Goal: Contribute content: Add original content to the website for others to see

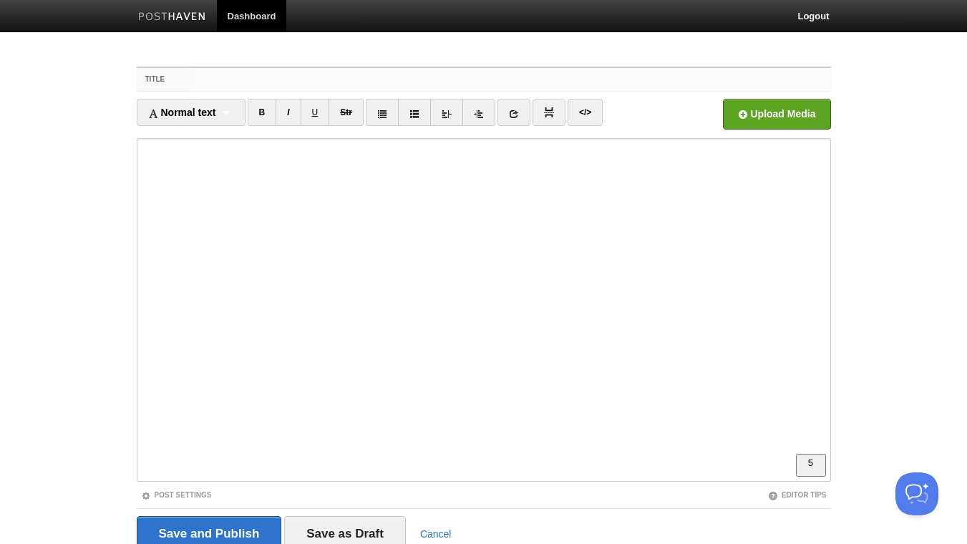
click at [250, 82] on input "Title" at bounding box center [512, 79] width 637 height 23
type input "A note from recovering overcommitter:"
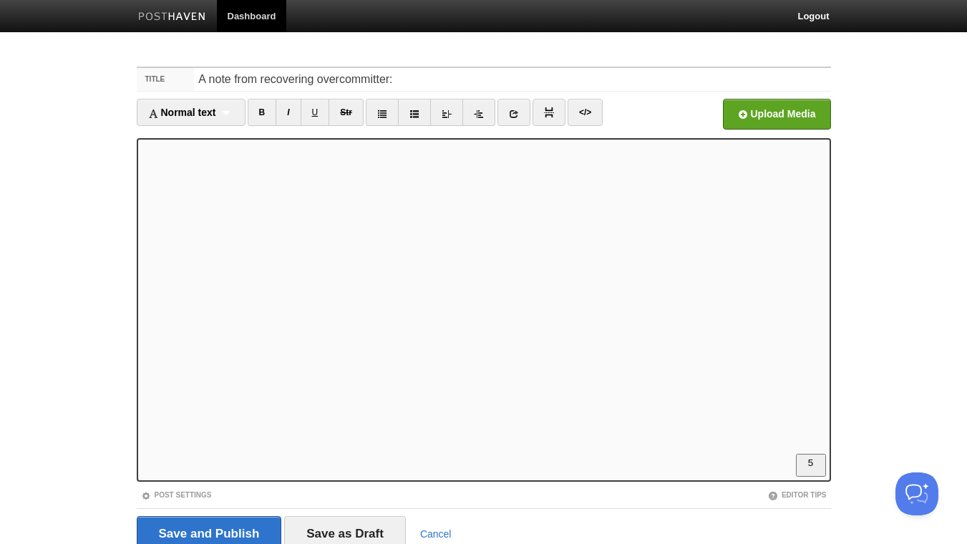
scroll to position [309, 0]
click at [261, 112] on link "B" at bounding box center [262, 112] width 29 height 27
click at [516, 109] on link at bounding box center [514, 112] width 33 height 27
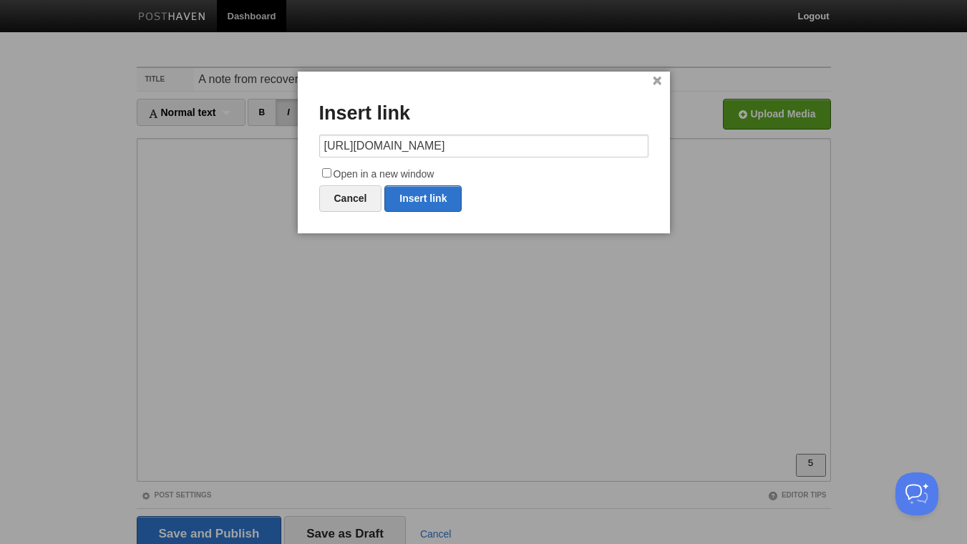
type input "[URL][DOMAIN_NAME]"
click at [328, 171] on input "Open in a new window" at bounding box center [326, 172] width 9 height 9
checkbox input "true"
click at [421, 206] on link "Insert link" at bounding box center [423, 198] width 77 height 26
type input "https://"
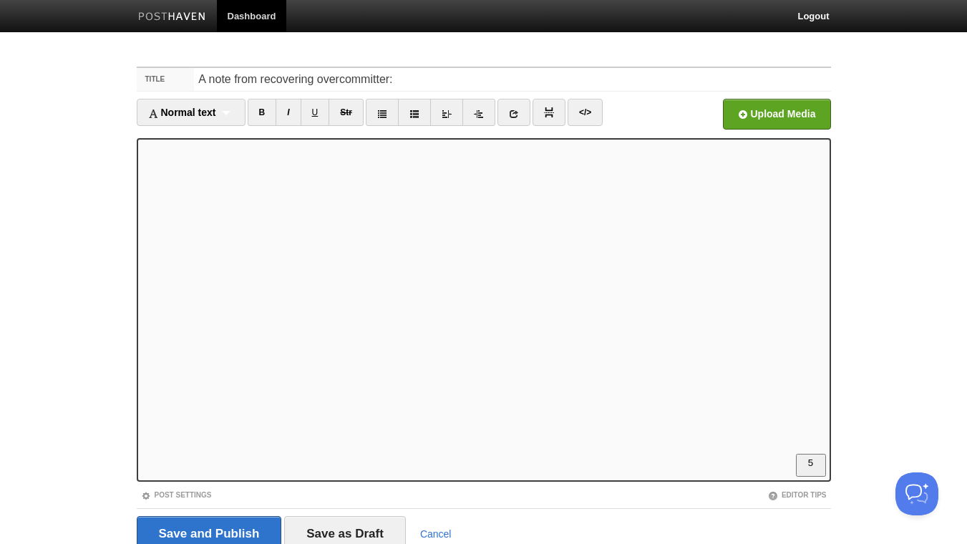
scroll to position [309, 0]
click at [527, 105] on link at bounding box center [514, 112] width 33 height 27
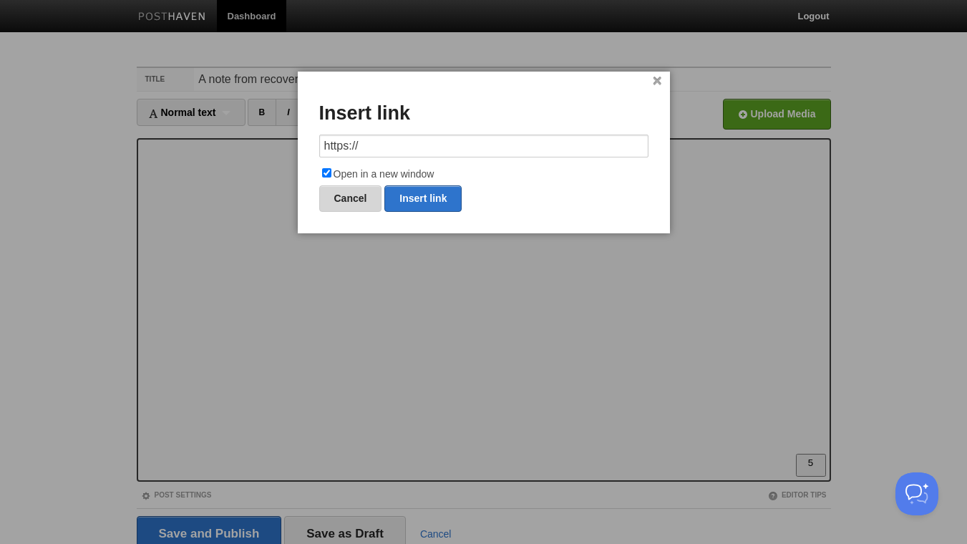
click at [369, 195] on link "Cancel" at bounding box center [350, 198] width 63 height 26
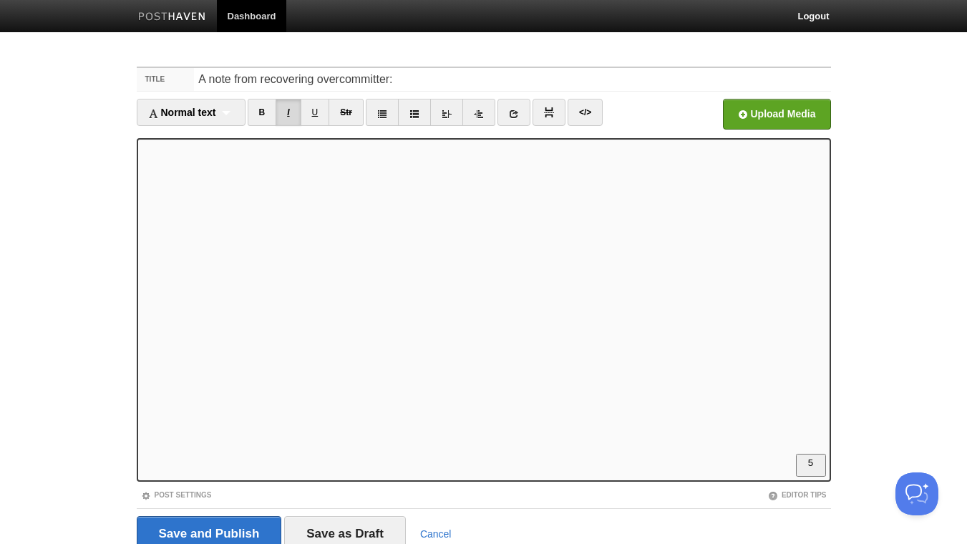
click at [289, 117] on link "I" at bounding box center [288, 112] width 25 height 27
click at [518, 119] on icon at bounding box center [514, 114] width 10 height 10
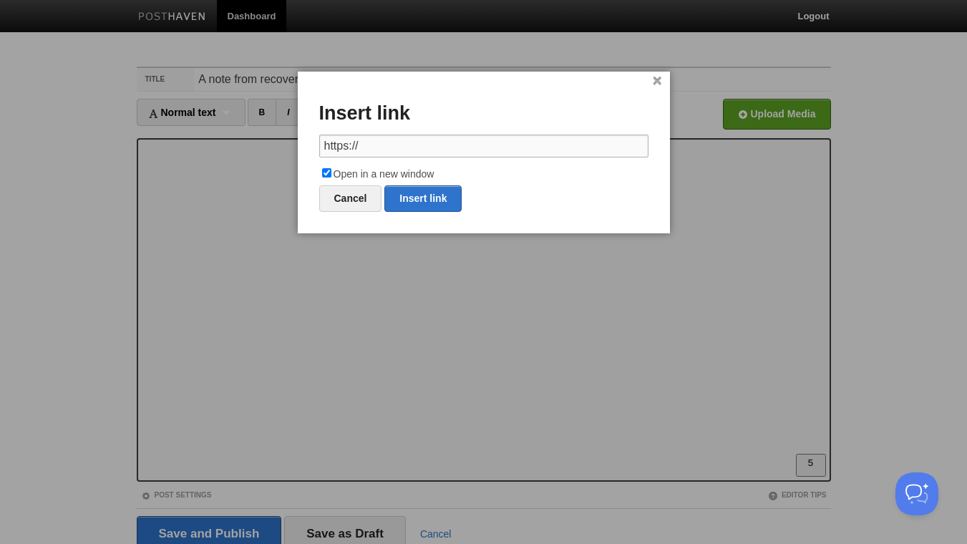
click at [383, 142] on input "https://" at bounding box center [483, 146] width 329 height 23
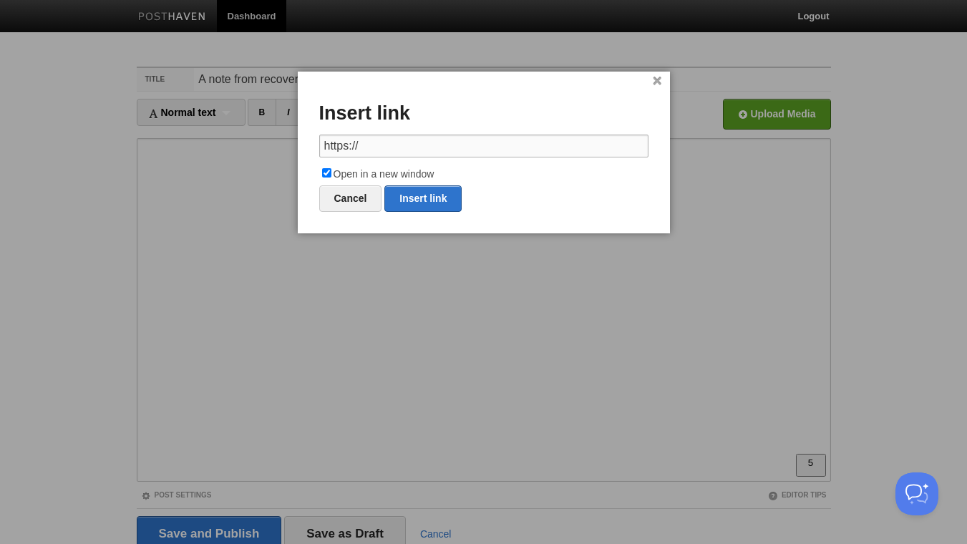
paste input "Hidden Brain. She calls out the “compromise no”—“No… but if you really want me …"
click at [458, 84] on div "× Insert link Hidden Brain. She calls out the “compromise no”—“No… but if you r…" at bounding box center [484, 153] width 372 height 162
click at [453, 149] on input "Hidden Brain. She calls out the “compromise no”—“No… but if you really want me …" at bounding box center [483, 146] width 329 height 23
paste input "[URL][DOMAIN_NAME]"
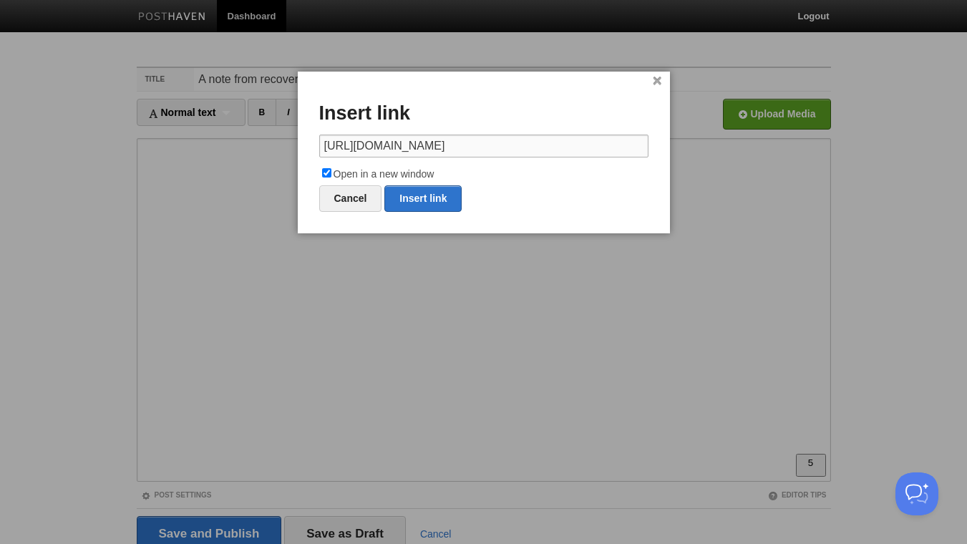
scroll to position [0, 0]
click at [415, 199] on link "Insert link" at bounding box center [423, 198] width 77 height 26
type input "https://"
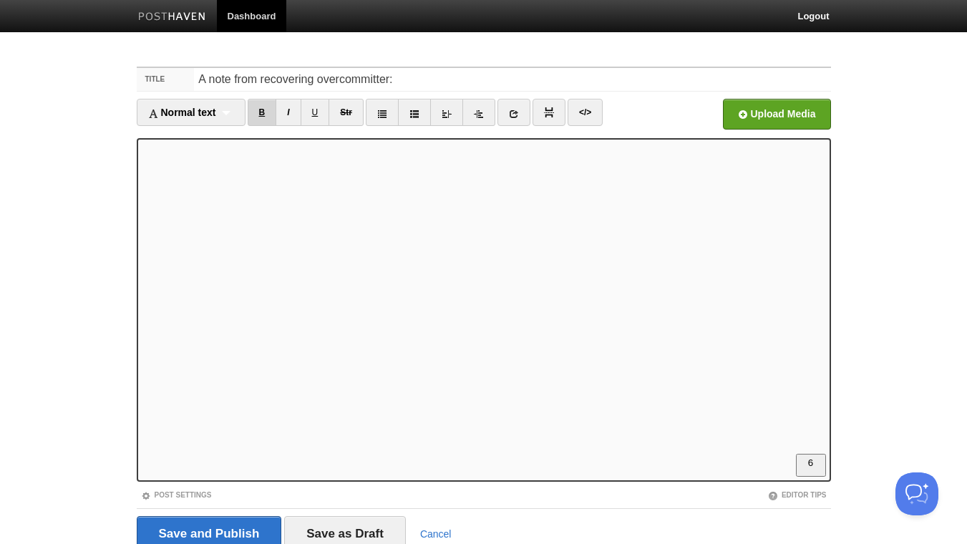
click at [264, 112] on link "B" at bounding box center [262, 112] width 29 height 27
click at [584, 114] on link "</>" at bounding box center [585, 112] width 35 height 27
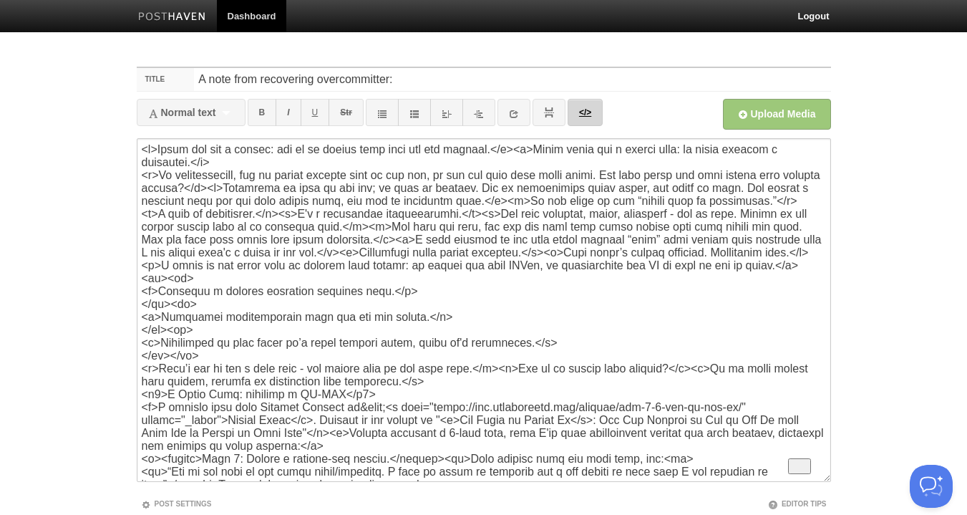
scroll to position [207, 0]
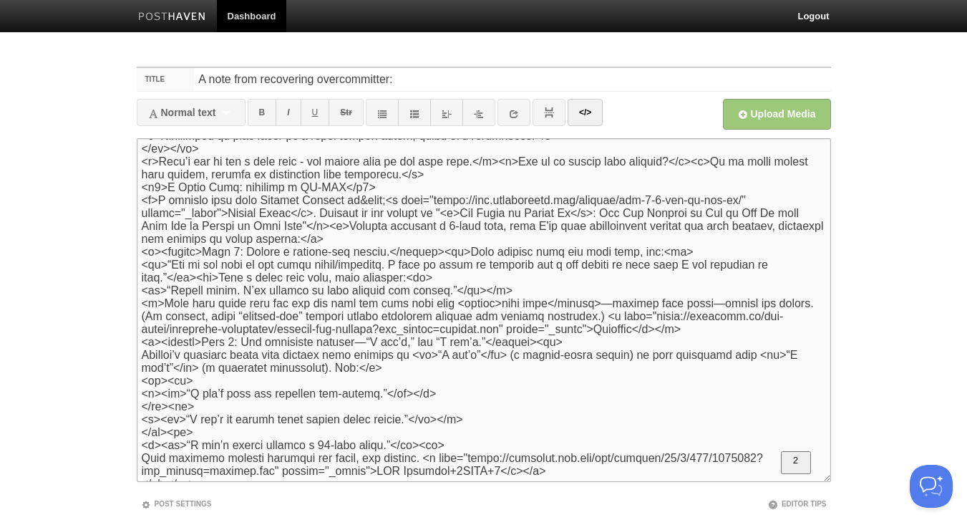
drag, startPoint x: 446, startPoint y: 309, endPoint x: 437, endPoint y: 312, distance: 10.0
click at [437, 312] on textarea "To enrich screen reader interactions, please activate Accessibility in Grammarl…" at bounding box center [484, 310] width 695 height 344
drag, startPoint x: 666, startPoint y: 309, endPoint x: 655, endPoint y: 313, distance: 11.3
click at [655, 313] on textarea "To enrich screen reader interactions, please activate Accessibility in Grammarl…" at bounding box center [484, 310] width 695 height 344
click at [196, 337] on textarea "To enrich screen reader interactions, please activate Accessibility in Grammarl…" at bounding box center [484, 310] width 695 height 344
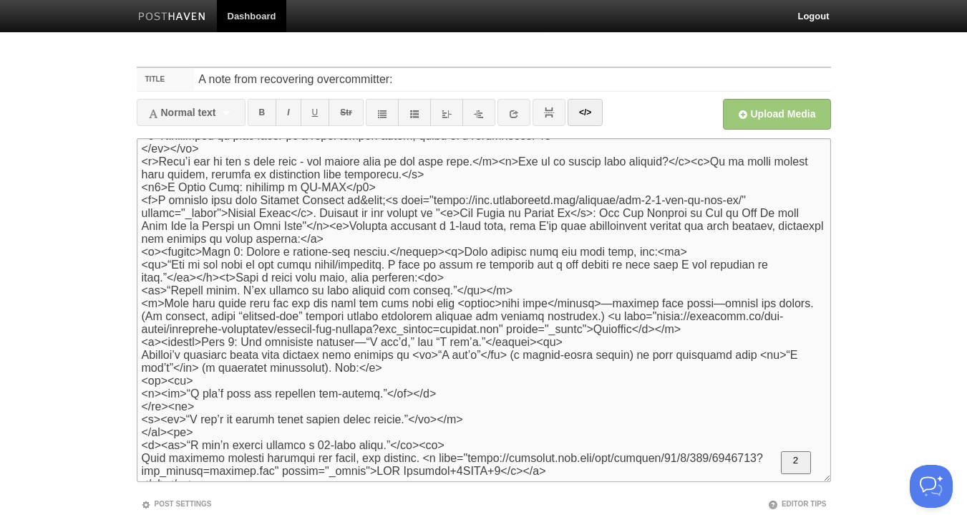
click at [503, 343] on textarea "To enrich screen reader interactions, please activate Accessibility in Grammarl…" at bounding box center [484, 310] width 695 height 344
click at [506, 349] on textarea "To enrich screen reader interactions, please activate Accessibility in Grammarl…" at bounding box center [484, 310] width 695 height 344
click at [592, 114] on link "</>" at bounding box center [585, 112] width 35 height 27
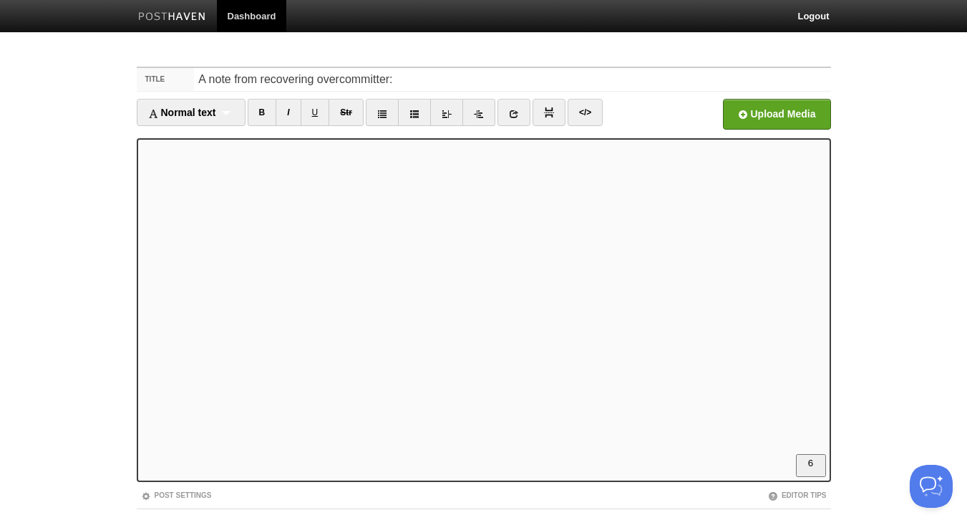
scroll to position [619, 0]
click at [290, 116] on link "I" at bounding box center [288, 112] width 25 height 27
click at [268, 107] on link "B" at bounding box center [262, 112] width 29 height 27
click at [588, 110] on link "</>" at bounding box center [585, 112] width 35 height 27
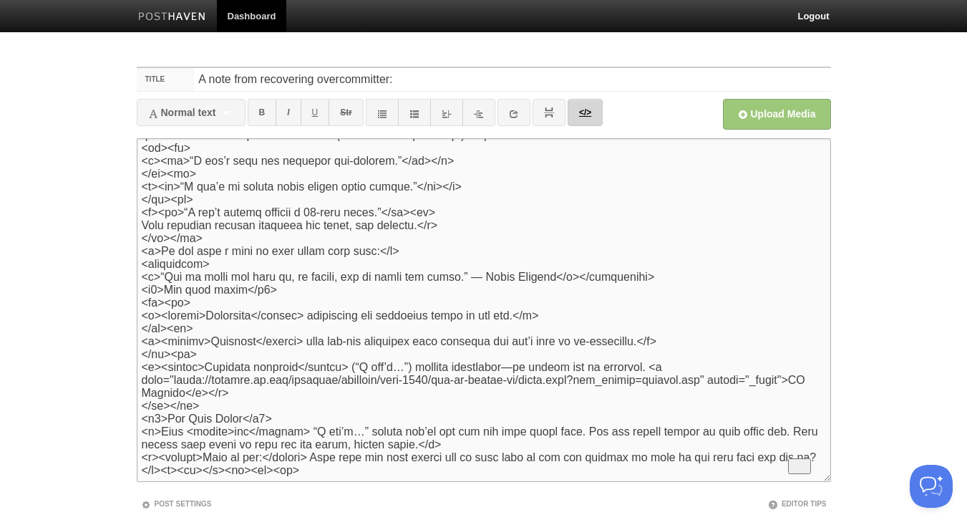
scroll to position [634, 0]
click at [664, 285] on textarea "To enrich screen reader interactions, please activate Accessibility in Grammarl…" at bounding box center [484, 310] width 695 height 344
click at [588, 111] on link "</>" at bounding box center [585, 112] width 35 height 27
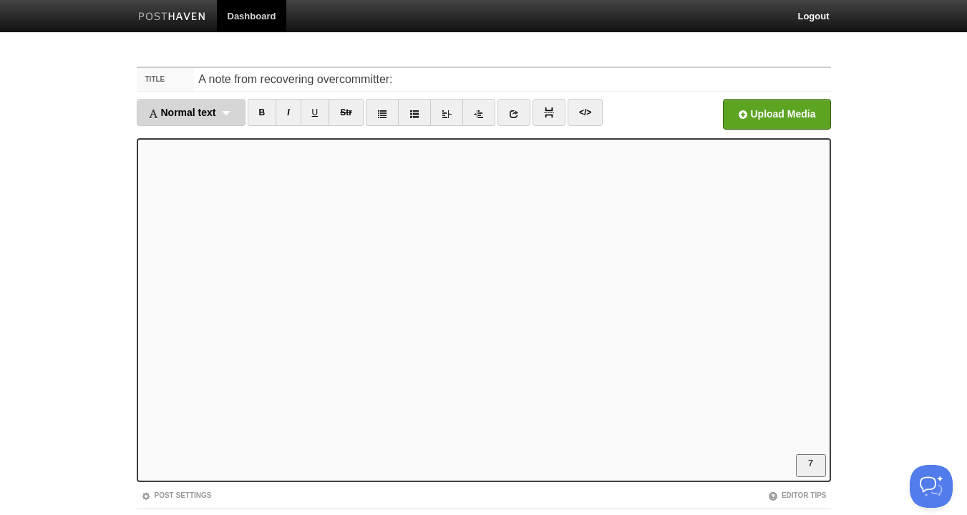
click at [232, 120] on div "Normal text Normal text Heading 1 Heading 2 Heading 3" at bounding box center [191, 112] width 109 height 27
click at [182, 138] on link "Normal text" at bounding box center [190, 143] width 107 height 21
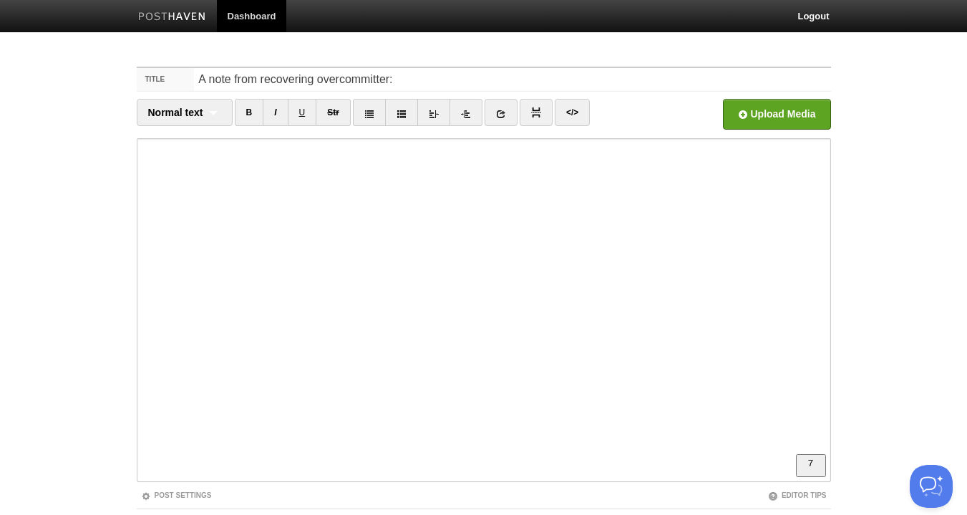
scroll to position [844, 0]
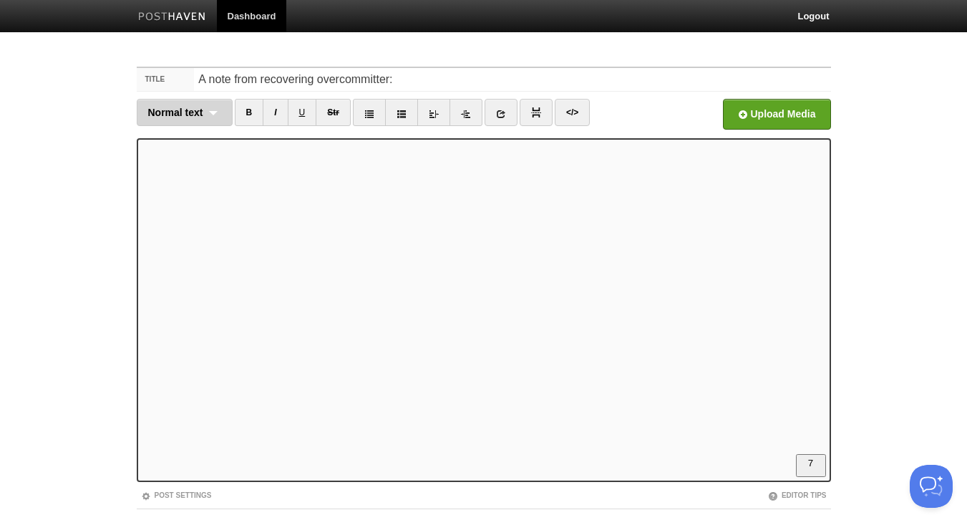
click at [179, 118] on span "Normal text" at bounding box center [175, 112] width 55 height 11
click at [184, 143] on link "Normal text" at bounding box center [184, 143] width 95 height 21
click at [245, 116] on link "B" at bounding box center [249, 112] width 29 height 27
click at [276, 113] on link "I" at bounding box center [275, 112] width 25 height 27
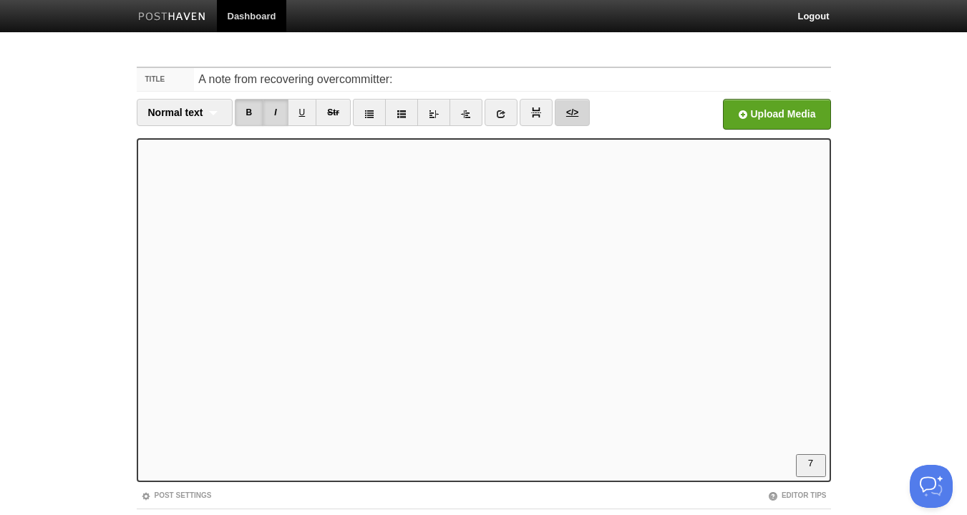
click at [579, 107] on link "</>" at bounding box center [572, 112] width 35 height 27
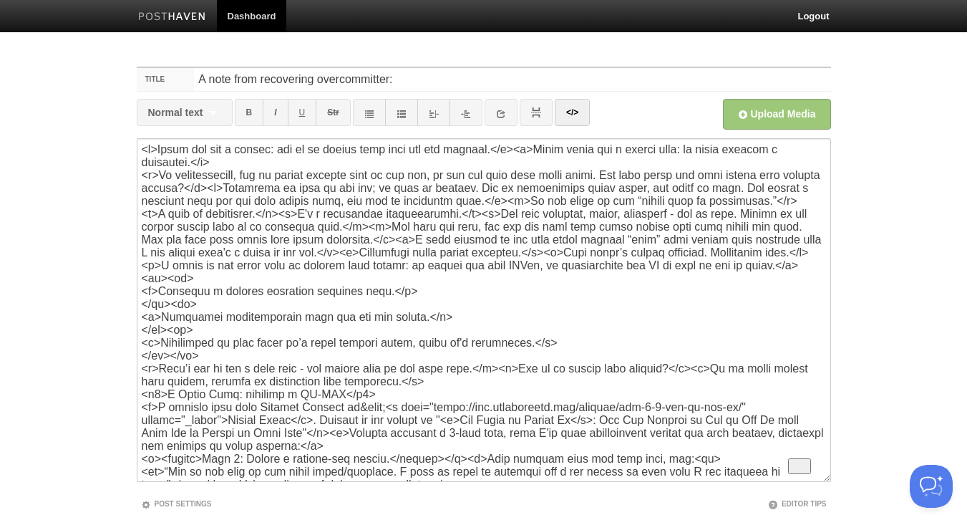
scroll to position [493, 0]
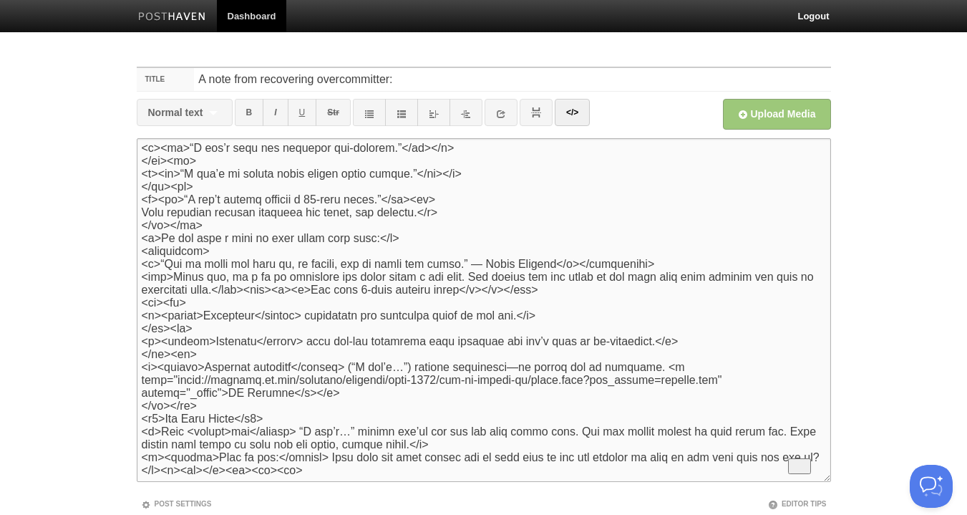
click at [301, 312] on textarea "To enrich screen reader interactions, please activate Accessibility in Grammarl…" at bounding box center [484, 310] width 695 height 344
click at [298, 309] on textarea "To enrich screen reader interactions, please activate Accessibility in Grammarl…" at bounding box center [484, 310] width 695 height 344
click at [299, 309] on textarea "To enrich screen reader interactions, please activate Accessibility in Grammarl…" at bounding box center [484, 310] width 695 height 344
drag, startPoint x: 300, startPoint y: 310, endPoint x: 274, endPoint y: 313, distance: 26.7
click at [274, 313] on textarea "To enrich screen reader interactions, please activate Accessibility in Grammarl…" at bounding box center [484, 310] width 695 height 344
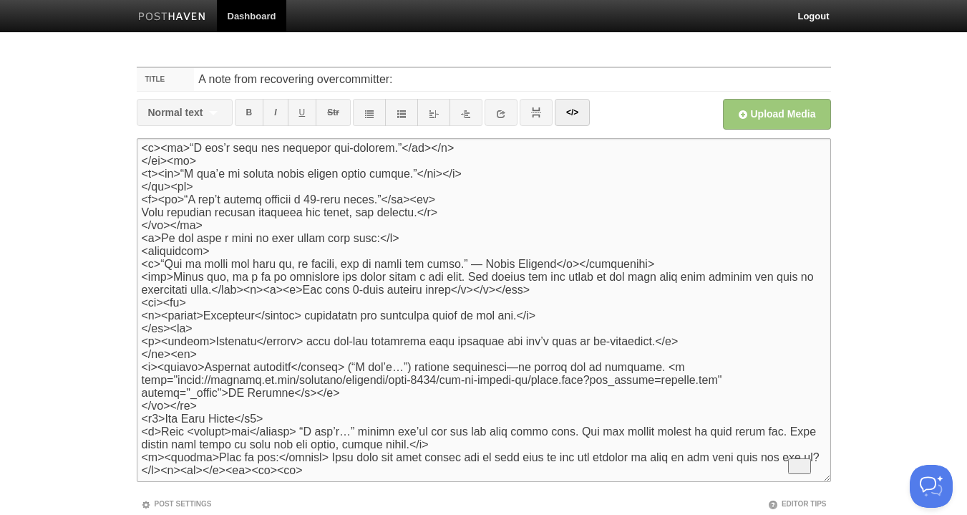
drag, startPoint x: 559, startPoint y: 307, endPoint x: 523, endPoint y: 312, distance: 36.2
click at [523, 312] on textarea "To enrich screen reader interactions, please activate Accessibility in Grammarl…" at bounding box center [484, 310] width 695 height 344
click at [551, 312] on textarea "To enrich screen reader interactions, please activate Accessibility in Grammarl…" at bounding box center [484, 310] width 695 height 344
type textarea "<l>Ipsum dol sit a consec: adi el se doeius temp inci utl etd magnaal.</e><a>Mi…"
click at [567, 110] on link "</>" at bounding box center [572, 112] width 35 height 27
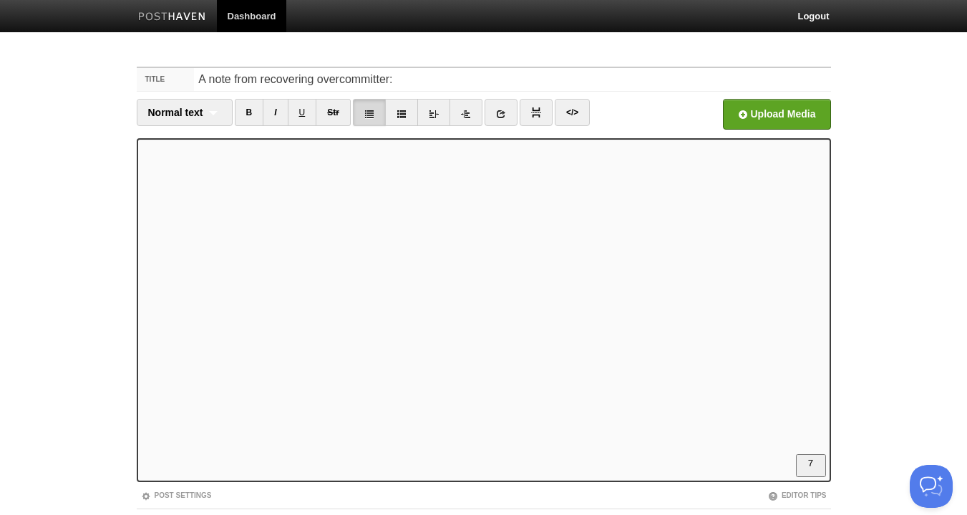
scroll to position [853, 0]
click at [248, 110] on link "B" at bounding box center [249, 112] width 29 height 27
drag, startPoint x: 250, startPoint y: 113, endPoint x: 231, endPoint y: 128, distance: 23.9
click at [250, 113] on link "B" at bounding box center [249, 112] width 29 height 27
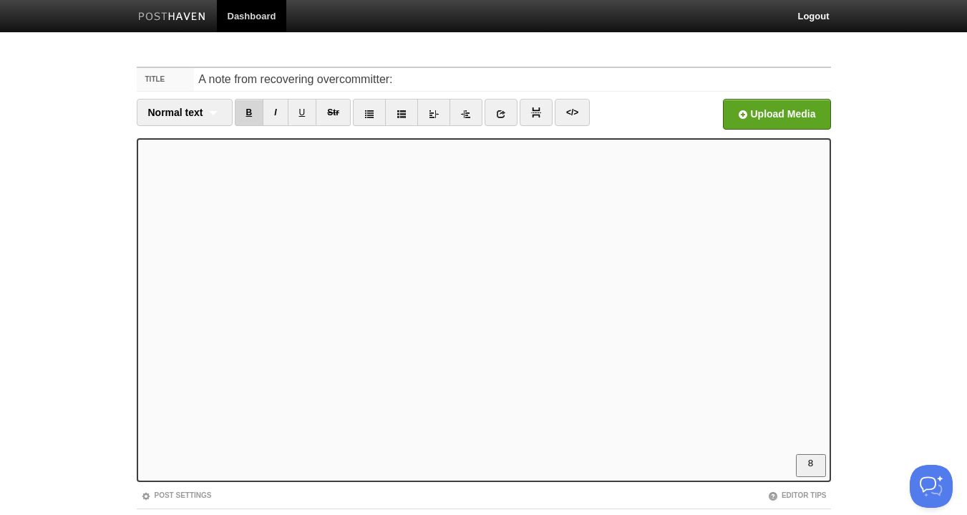
click at [247, 119] on link "B" at bounding box center [249, 112] width 29 height 27
click at [412, 78] on input "A note from recovering overcommitter:" at bounding box center [512, 79] width 637 height 23
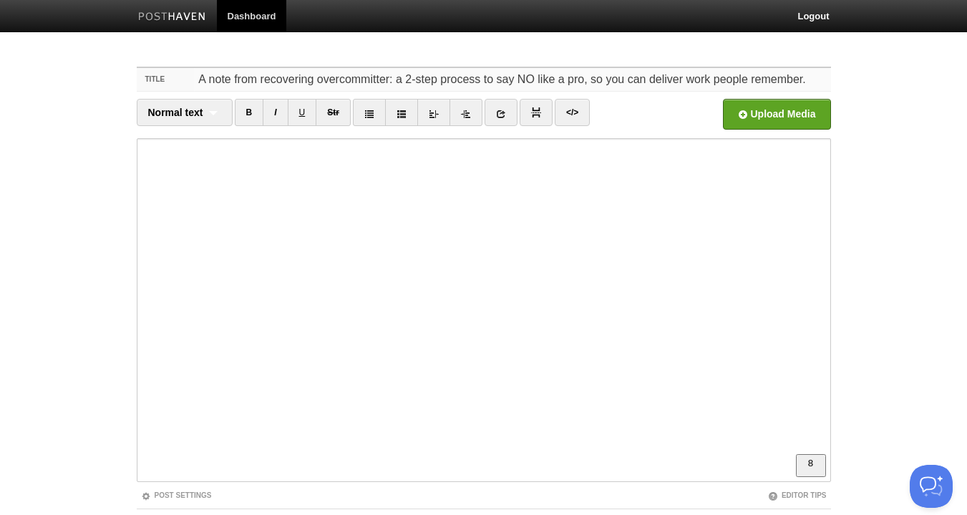
click at [261, 78] on input "A note from recovering overcommitter: a 2-step process to say NO like a pro, so…" at bounding box center [512, 79] width 637 height 23
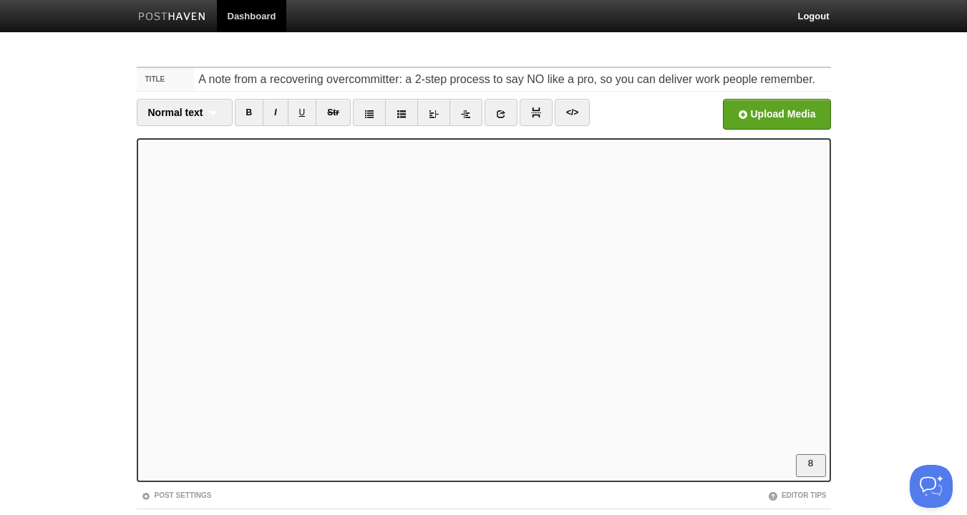
scroll to position [248, 0]
click at [723, 79] on input "A note from a recovering overcommitter: a 2-step process to say NO like a pro, …" at bounding box center [512, 79] width 637 height 23
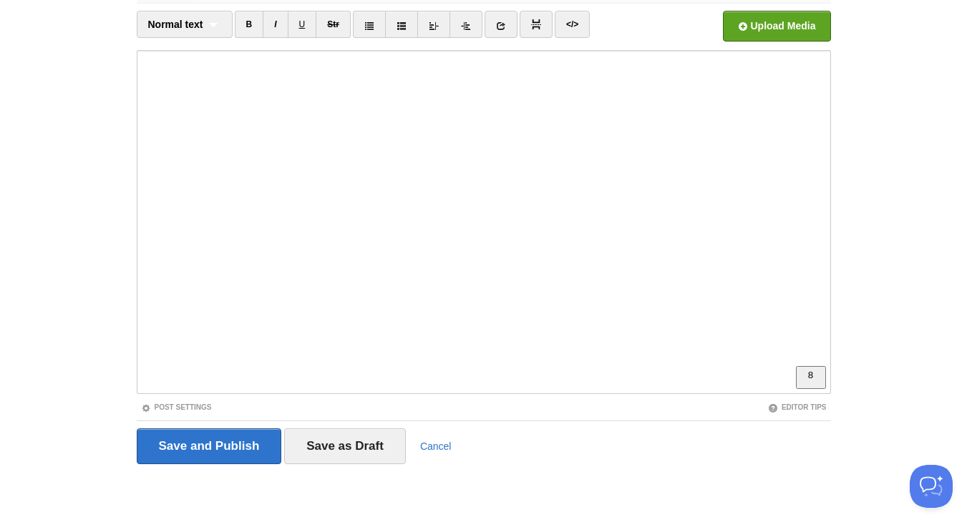
scroll to position [402, 0]
type input "A note from a recovering overcommitter: a 2-step process to say NO like a pro, …"
click at [211, 448] on input "Save and Publish" at bounding box center [209, 446] width 145 height 36
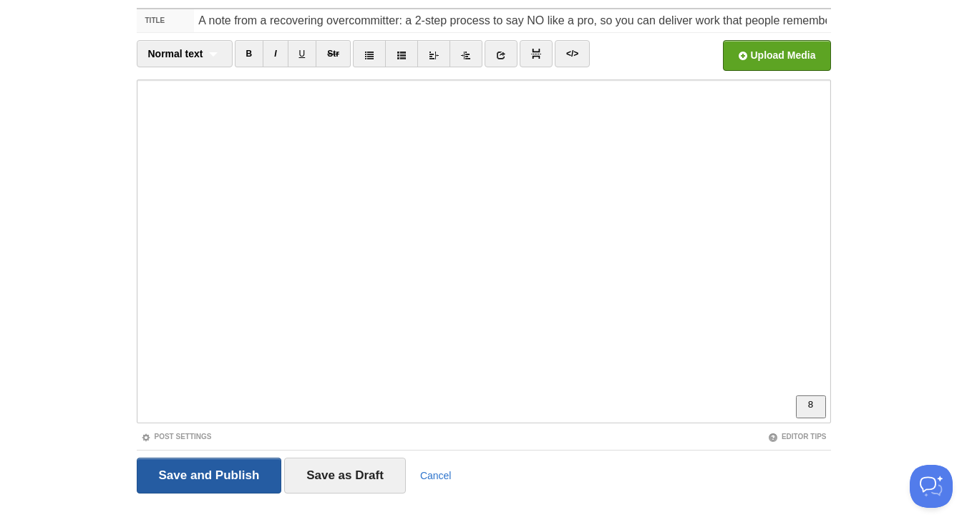
scroll to position [54, 0]
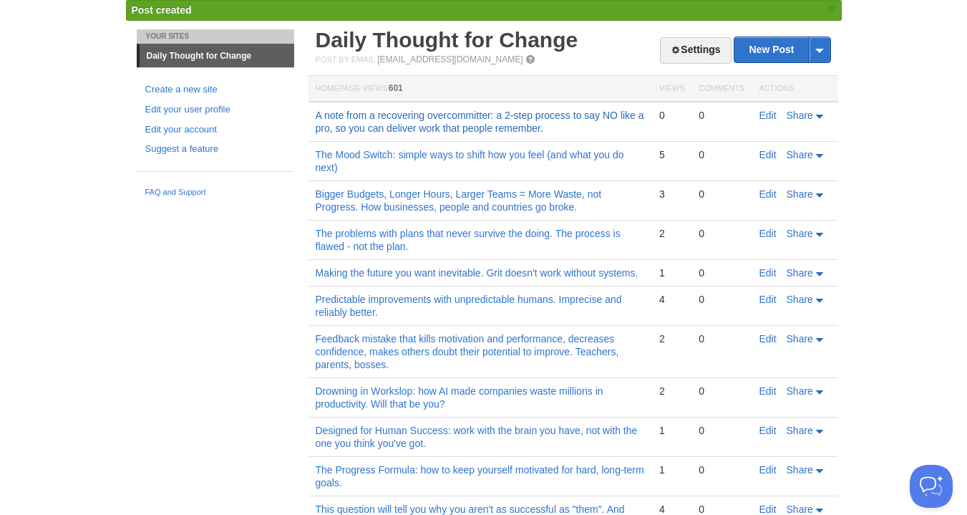
click at [451, 130] on link "A note from a recovering overcommitter: a 2-step process to say NO like a pro, …" at bounding box center [480, 122] width 329 height 24
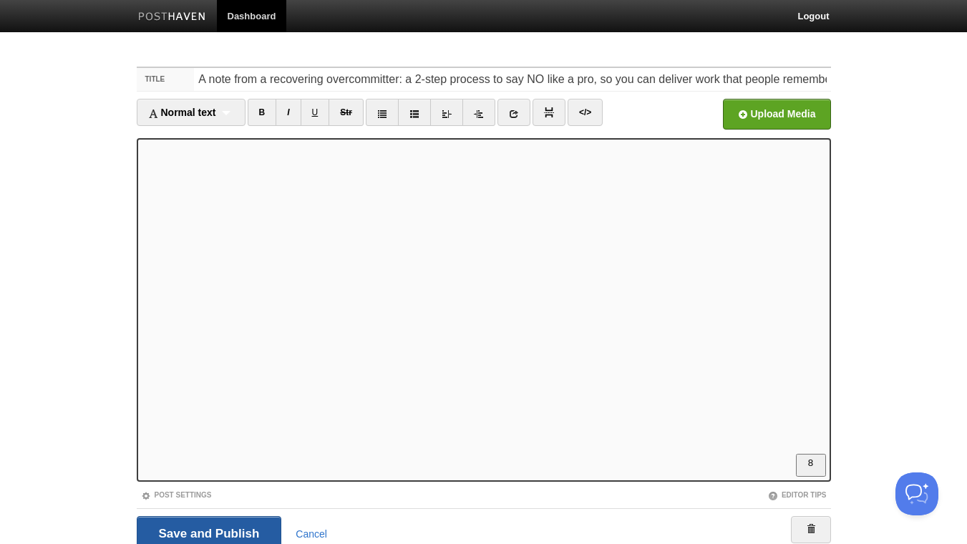
click at [236, 535] on input "Save and Publish" at bounding box center [209, 534] width 145 height 36
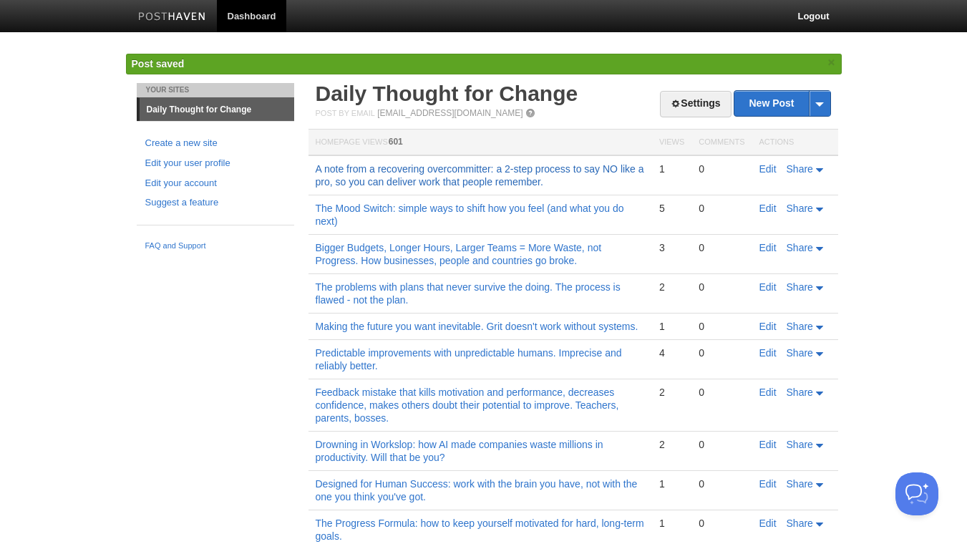
click at [507, 179] on link "A note from a recovering overcommitter: a 2-step process to say NO like a pro, …" at bounding box center [480, 175] width 329 height 24
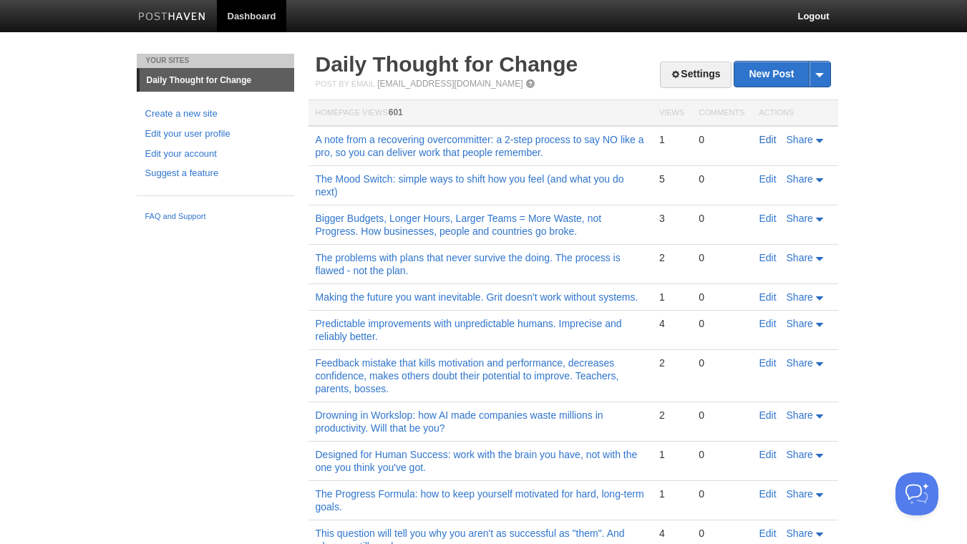
click at [765, 141] on link "Edit" at bounding box center [768, 139] width 17 height 11
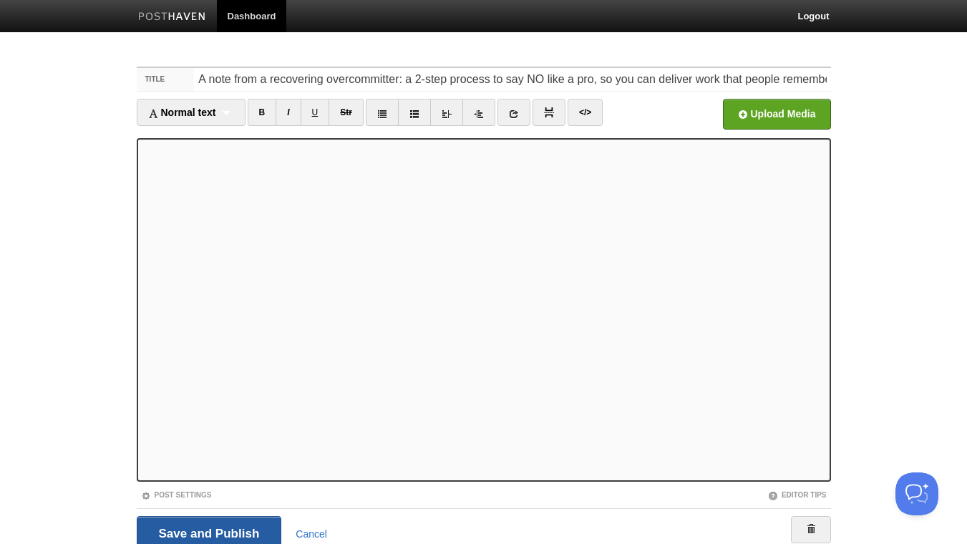
click at [204, 530] on input "Save and Publish" at bounding box center [209, 534] width 145 height 36
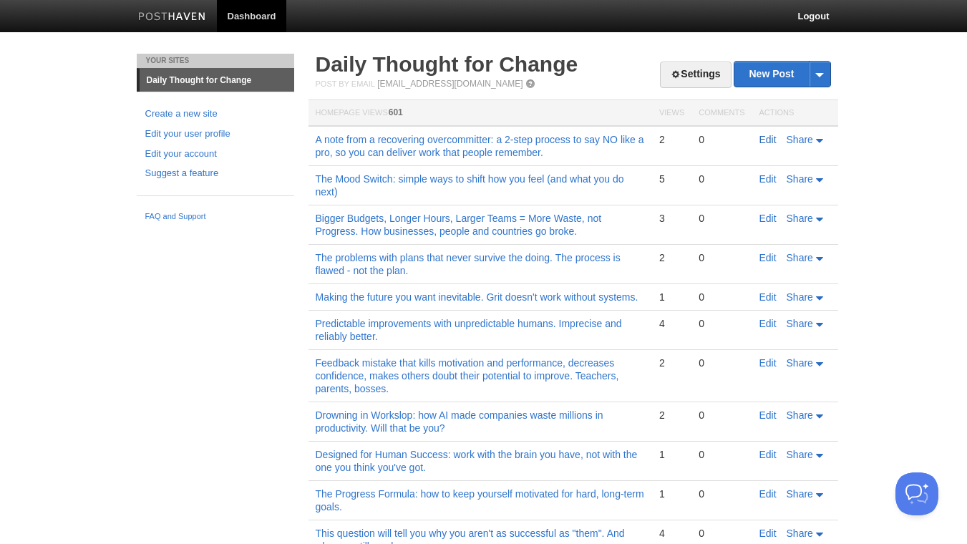
click at [764, 138] on link "Edit" at bounding box center [768, 139] width 17 height 11
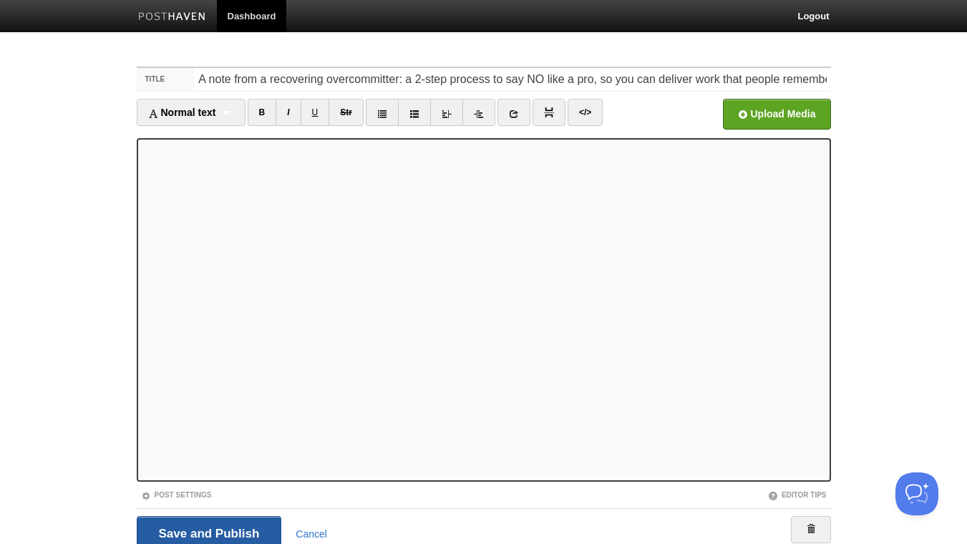
click at [180, 531] on input "Save and Publish" at bounding box center [209, 534] width 145 height 36
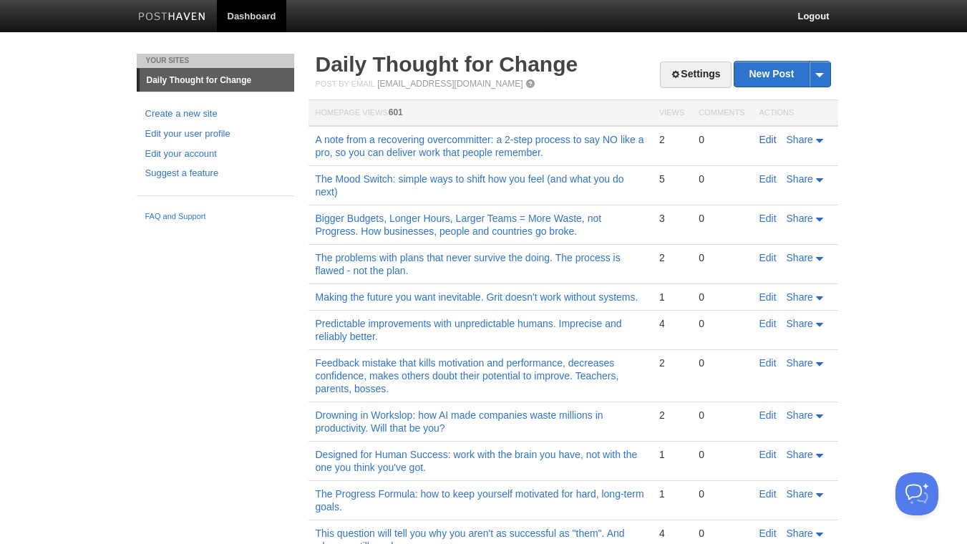
click at [771, 139] on link "Edit" at bounding box center [768, 139] width 17 height 11
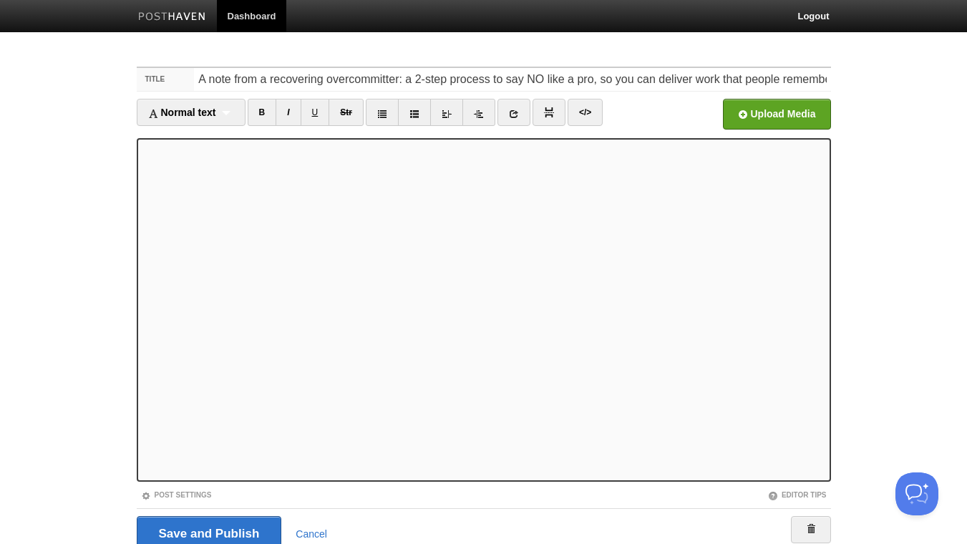
scroll to position [59, 0]
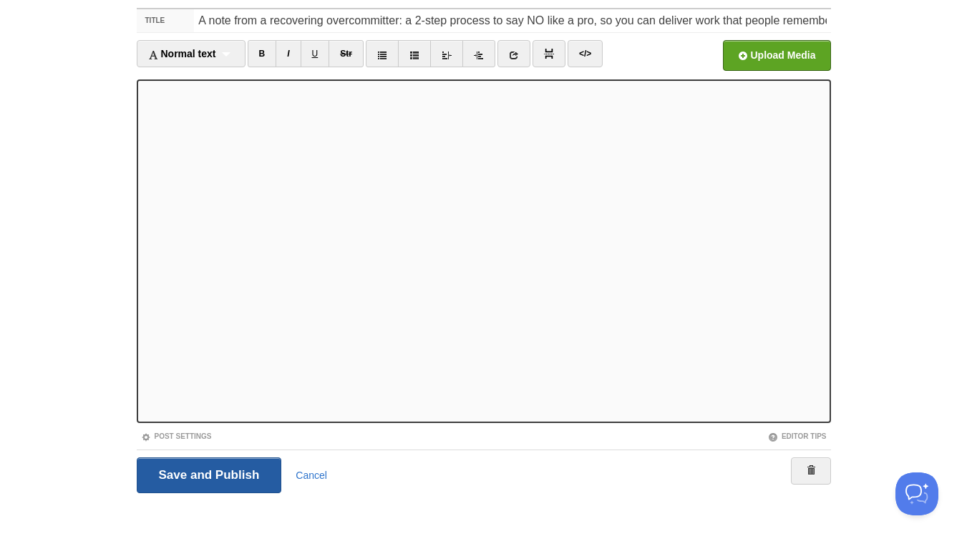
click at [230, 483] on input "Save and Publish" at bounding box center [209, 476] width 145 height 36
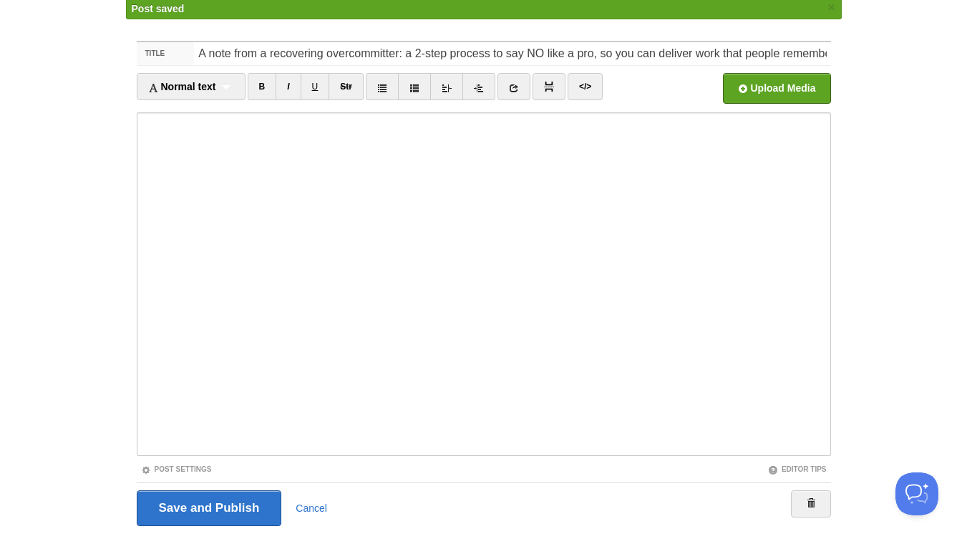
scroll to position [54, 0]
